Goal: Transaction & Acquisition: Purchase product/service

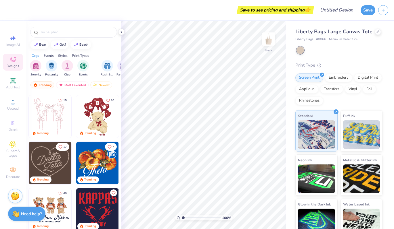
scroll to position [45, 0]
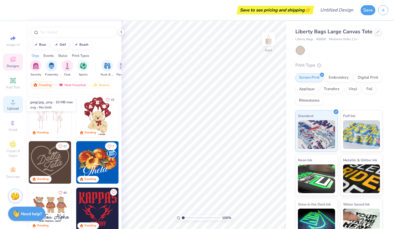
click at [11, 103] on icon at bounding box center [13, 102] width 4 height 4
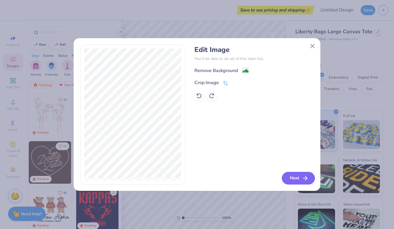
click at [300, 177] on button "Next" at bounding box center [298, 178] width 33 height 13
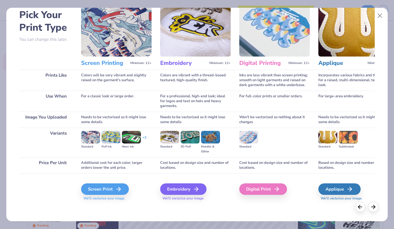
scroll to position [27, 0]
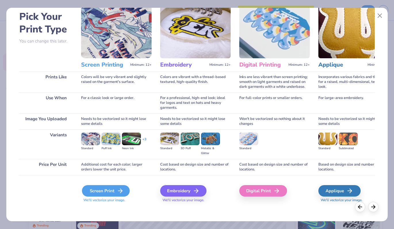
click at [106, 194] on div "Screen Print" at bounding box center [106, 190] width 48 height 11
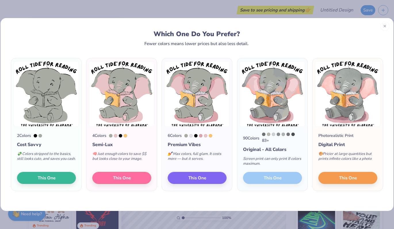
click at [274, 180] on div "90 Colors 83 + Original - All Colors Screen print can only print 8 colors maxim…" at bounding box center [272, 159] width 70 height 64
click at [268, 153] on div "Original - All Colors" at bounding box center [272, 149] width 59 height 7
click at [340, 179] on span "This One" at bounding box center [348, 177] width 18 height 7
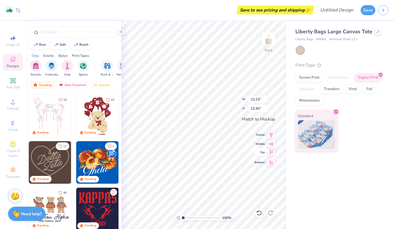
type input "11.24"
type input "11.99"
click at [342, 193] on div "Liberty Bags Large Canvas Tote Liberty Bags # 8866 Minimum Order: 12 + Print Ty…" at bounding box center [340, 125] width 108 height 208
click at [323, 186] on div "Liberty Bags Large Canvas Tote Liberty Bags # 8866 Minimum Order: 12 + Print Ty…" at bounding box center [340, 125] width 108 height 208
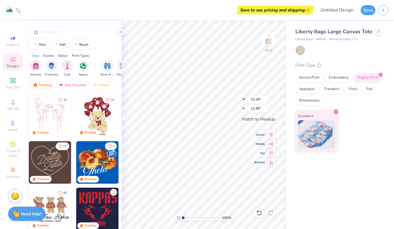
click at [312, 196] on div "Liberty Bags Large Canvas Tote Liberty Bags # 8866 Minimum Order: 12 + Print Ty…" at bounding box center [340, 125] width 108 height 208
click at [334, 202] on div "Liberty Bags Large Canvas Tote Liberty Bags # 8866 Minimum Order: 12 + Print Ty…" at bounding box center [340, 125] width 108 height 208
click at [272, 41] on img at bounding box center [268, 39] width 23 height 23
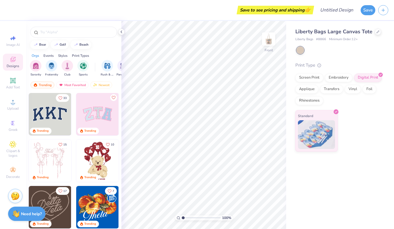
scroll to position [0, 0]
click at [7, 43] on span "Image AI" at bounding box center [13, 45] width 14 height 5
select select "4"
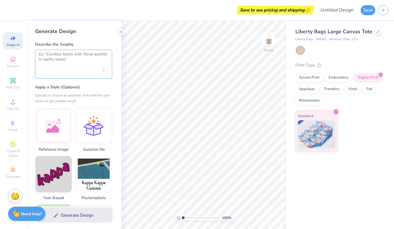
click at [52, 61] on textarea at bounding box center [74, 59] width 70 height 14
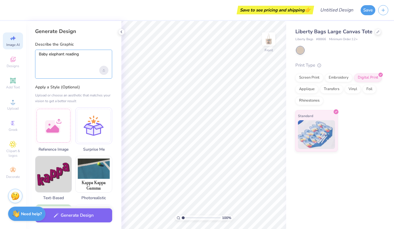
type textarea "Baby elephant reading"
click at [103, 72] on div "Upload image" at bounding box center [103, 70] width 9 height 9
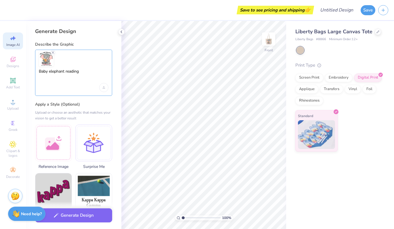
click at [72, 71] on textarea "Baby elephant reading" at bounding box center [74, 76] width 70 height 14
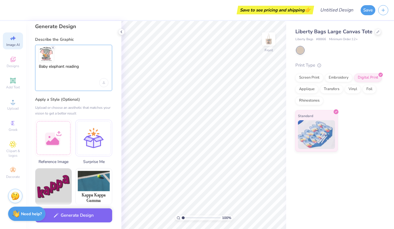
scroll to position [6, 0]
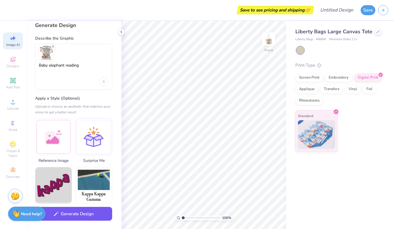
click at [68, 218] on button "Generate Design" at bounding box center [73, 214] width 77 height 14
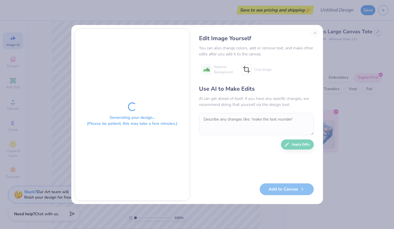
click at [313, 33] on div "Edit Image Yourself You can also change colors, add or remove text, and make ot…" at bounding box center [256, 114] width 126 height 172
click at [324, 69] on div "Generating your design... (Please be patient, this may take a few minutes.) Edi…" at bounding box center [197, 114] width 394 height 229
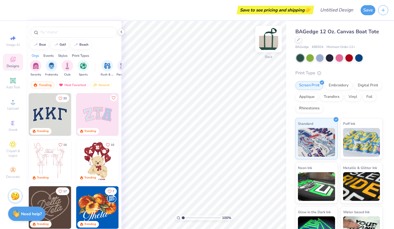
click at [269, 37] on img at bounding box center [268, 39] width 23 height 23
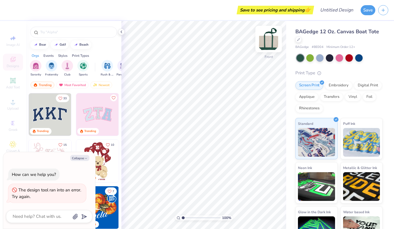
click at [269, 38] on img at bounding box center [268, 39] width 23 height 23
click at [121, 33] on icon at bounding box center [121, 32] width 5 height 5
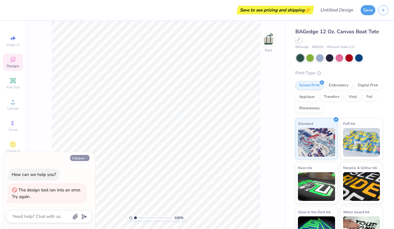
click at [83, 160] on button "Collapse" at bounding box center [79, 158] width 19 height 6
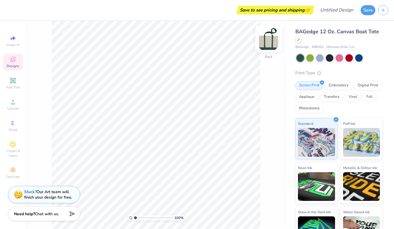
click at [266, 44] on img at bounding box center [268, 39] width 23 height 23
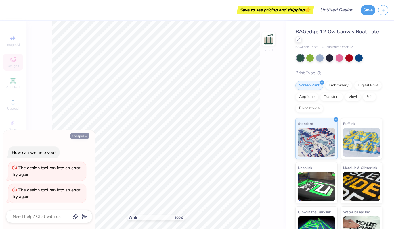
click at [80, 136] on button "Collapse" at bounding box center [79, 136] width 19 height 6
type textarea "x"
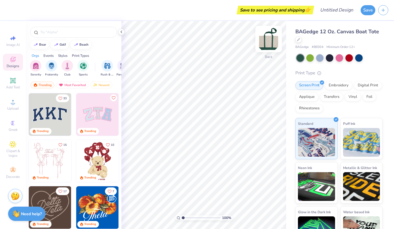
click at [265, 40] on img at bounding box center [268, 39] width 23 height 23
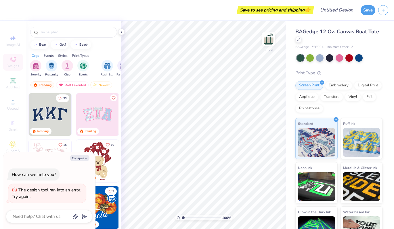
click at [265, 40] on img at bounding box center [268, 38] width 11 height 11
click at [82, 156] on button "Collapse" at bounding box center [79, 158] width 19 height 6
type textarea "x"
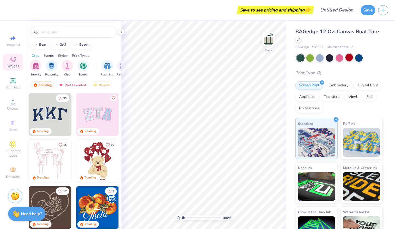
click at [352, 57] on div at bounding box center [348, 57] width 7 height 7
click at [350, 58] on div at bounding box center [348, 57] width 7 height 7
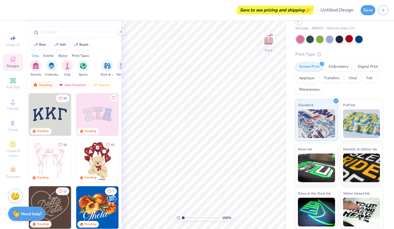
scroll to position [5, 0]
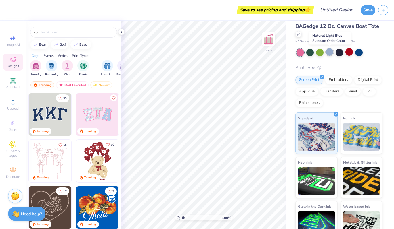
click at [329, 53] on div at bounding box center [329, 51] width 7 height 7
click at [350, 54] on div at bounding box center [348, 51] width 7 height 7
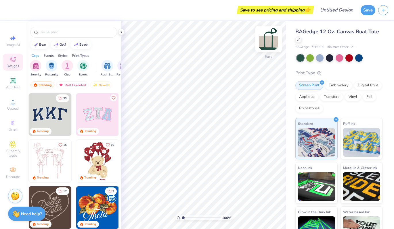
click at [269, 41] on img at bounding box center [268, 39] width 23 height 23
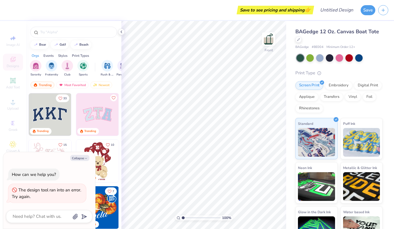
type textarea "x"
